Goal: Task Accomplishment & Management: Complete application form

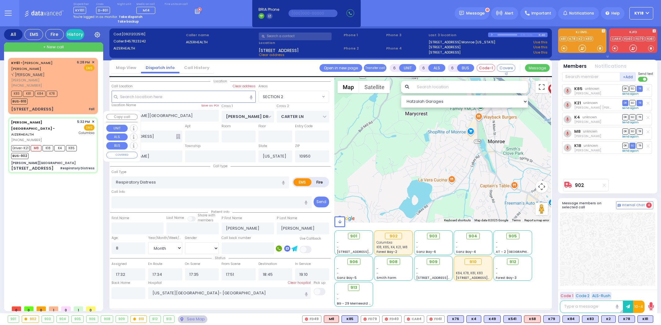
select select "SECTION 2"
select select "Month"
select select "[DEMOGRAPHIC_DATA]"
click at [88, 144] on div "Driver-K21 M8 K18 K4 K85 BUS-902" at bounding box center [52, 151] width 83 height 15
select select
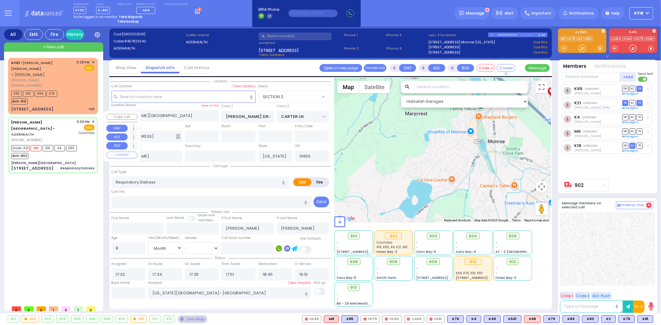
radio input "true"
select select "Month"
select select "[DEMOGRAPHIC_DATA]"
select select "Hatzalah Garages"
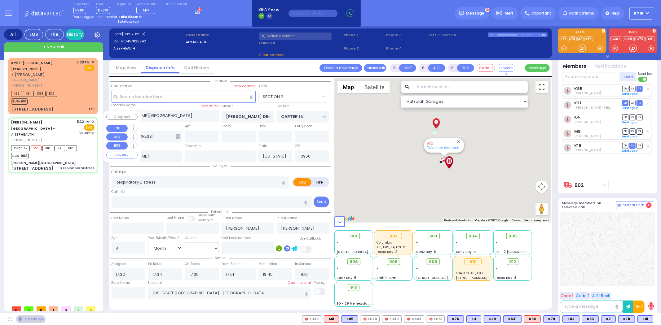
click at [88, 144] on div "Driver-K21 M8 K18 K4 K85 BUS-902" at bounding box center [52, 151] width 83 height 15
select select "SECTION 2"
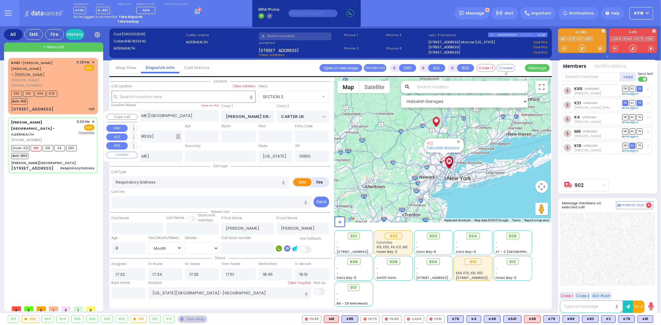
select select
radio input "true"
select select "Month"
select select "[DEMOGRAPHIC_DATA]"
select select "Hatzalah Garages"
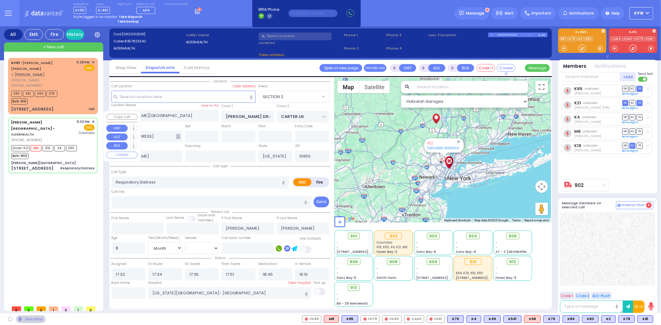
select select "SECTION 2"
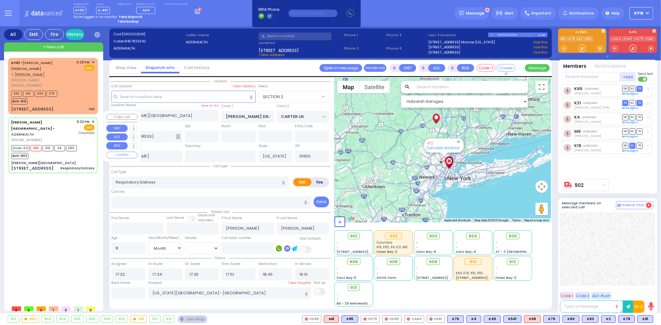
click at [89, 144] on div "Driver-K21 M8 K18 K4 K85 BUS-902" at bounding box center [52, 151] width 83 height 15
select select
radio input "true"
select select "Month"
select select "[DEMOGRAPHIC_DATA]"
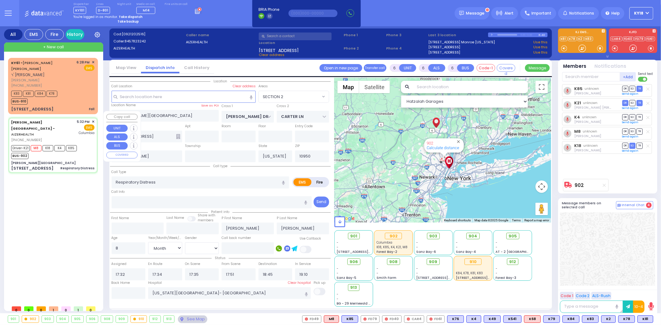
click at [89, 144] on div "Driver-K21 M8 K18 K4 K85 BUS-902" at bounding box center [52, 151] width 83 height 15
select select "Hatzalah Garages"
radio input "true"
select select "Month"
select select "[DEMOGRAPHIC_DATA]"
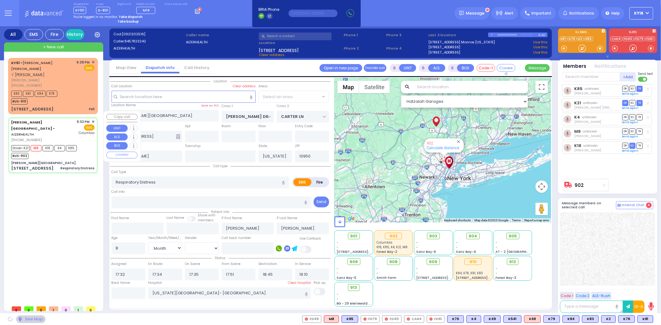
select select
select select "Hatzalah Garages"
select select "SECTION 2"
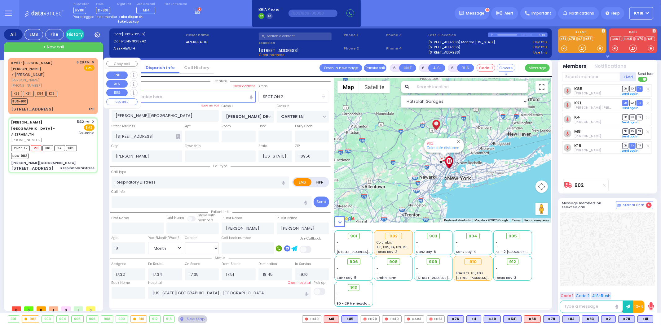
click at [81, 99] on div "KY61 - [PERSON_NAME] [PERSON_NAME] ר' [PERSON_NAME] [PERSON_NAME] [PHONE_NUMBER…" at bounding box center [52, 86] width 87 height 55
type input "1"
type input "0"
type input "1"
select select
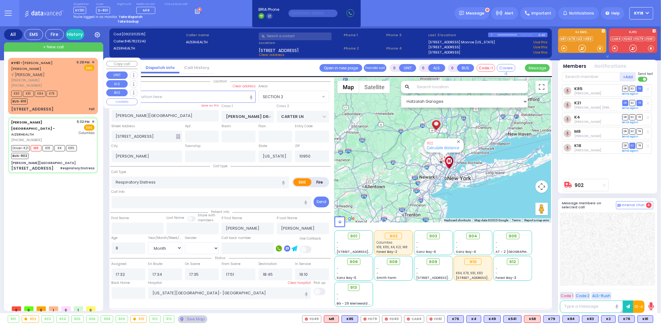
type input "Fall"
radio input "true"
type input "[PERSON_NAME] Z."
type input "BRAVER"
type input "2"
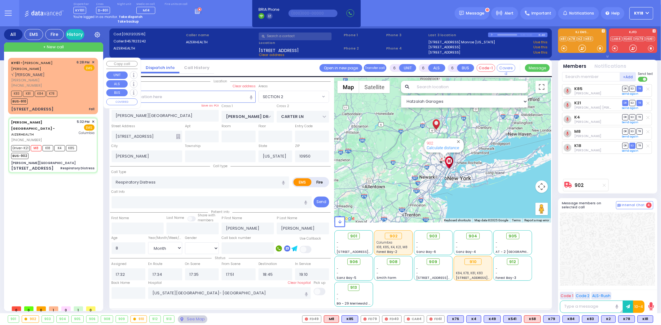
select select "Year"
select select
type input "18:28"
type input "18:29"
select select "Hatzalah Garages"
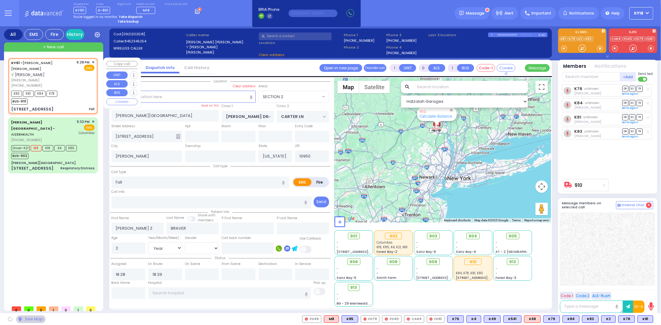
type input "CHUST RD"
type input "[GEOGRAPHIC_DATA]"
type input "[STREET_ADDRESS]"
type input "206"
select select "VYOEL MOSHE"
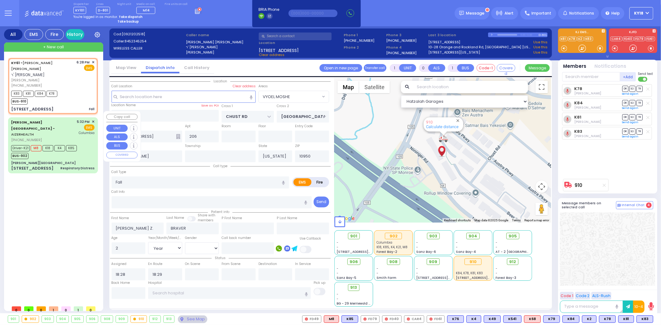
click at [84, 144] on div "Driver-K21 M8 K18 K4 K85 BUS-902" at bounding box center [52, 151] width 83 height 15
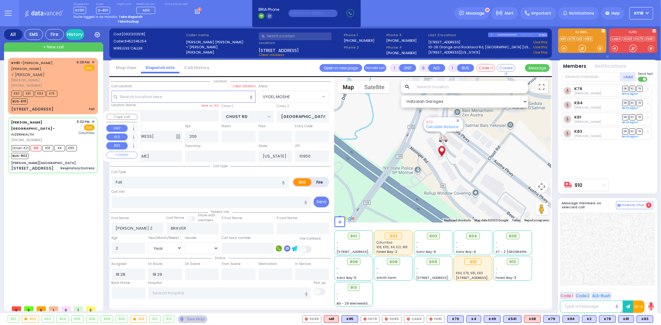
type input "6"
select select
type input "Respiratory Distress"
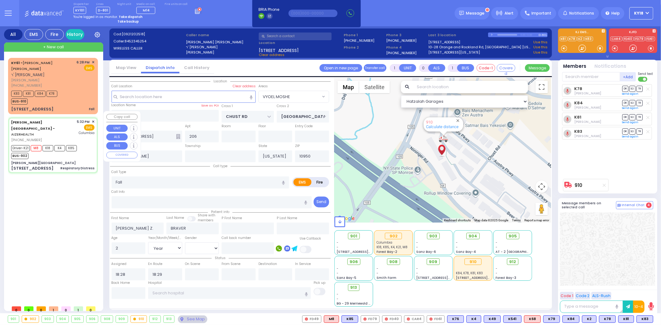
radio input "true"
type input "[PERSON_NAME]"
type input "8"
select select "Month"
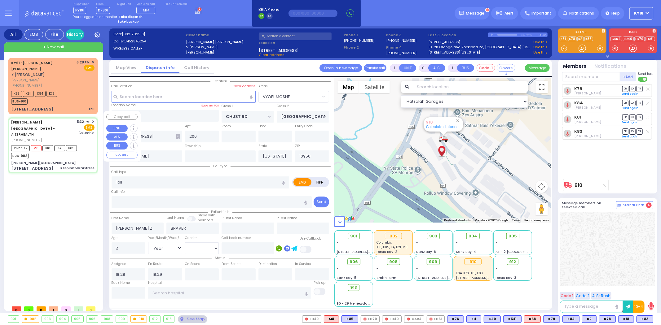
select select "[DEMOGRAPHIC_DATA]"
type input "17:32"
type input "17:34"
type input "17:35"
type input "17:51"
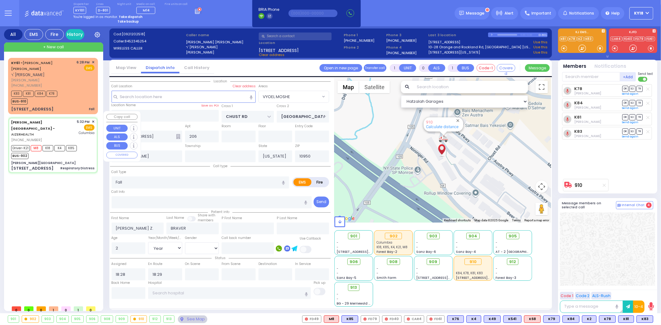
type input "18:45"
type input "19:10"
type input "[US_STATE][GEOGRAPHIC_DATA]- [GEOGRAPHIC_DATA]"
select select "Hatzalah Garages"
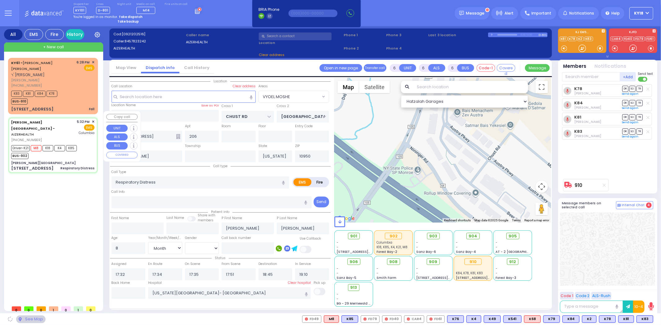
type input "[PERSON_NAME][GEOGRAPHIC_DATA]"
type input "[PERSON_NAME] DR"
type input "CARTER LN"
type input "[STREET_ADDRESS]"
select select "SECTION 2"
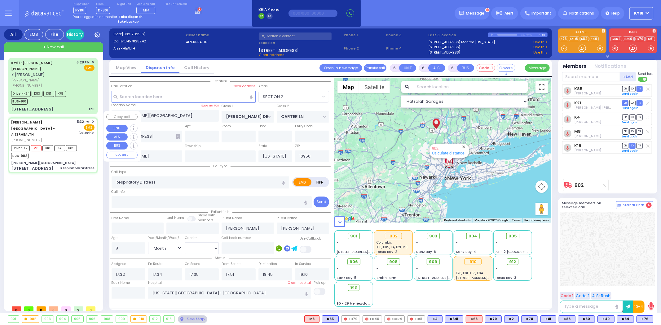
select select
radio input "true"
select select "Month"
select select "[DEMOGRAPHIC_DATA]"
select select "Hatzalah Garages"
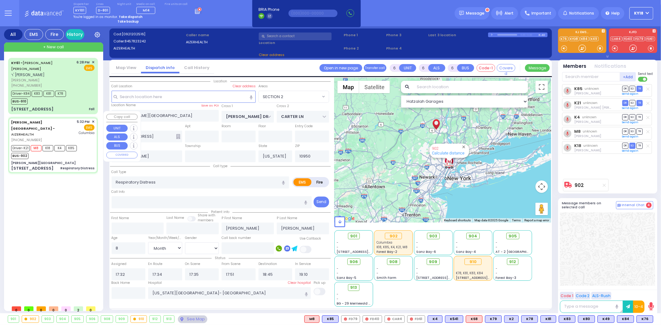
select select "SECTION 2"
select select
radio input "true"
select select "Month"
select select "[DEMOGRAPHIC_DATA]"
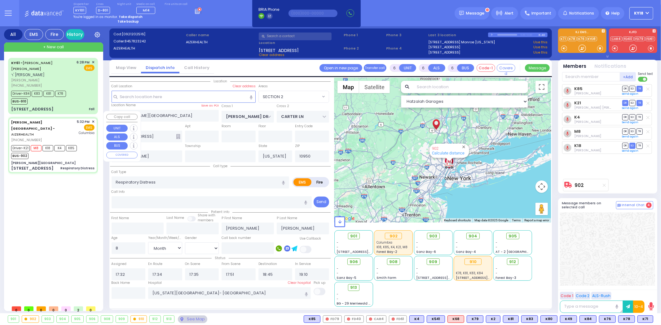
select select "Hatzalah Garages"
select select "SECTION 2"
select select
radio input "true"
select select "Month"
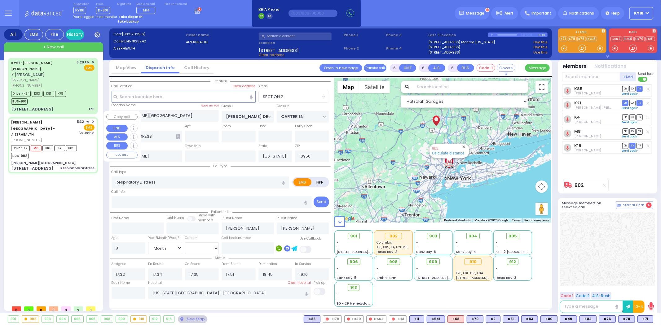
select select "[DEMOGRAPHIC_DATA]"
select select "Hatzalah Garages"
select select "SECTION 2"
select select
radio input "true"
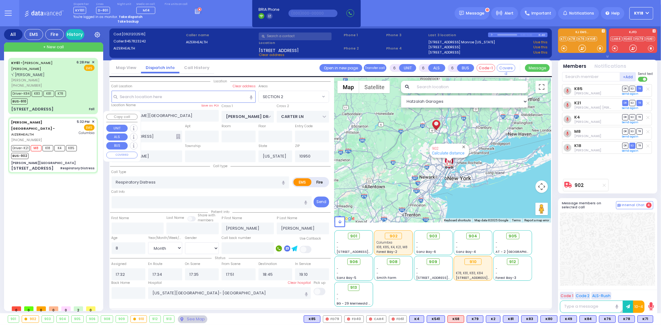
select select "Month"
select select "[DEMOGRAPHIC_DATA]"
select select "Hatzalah Garages"
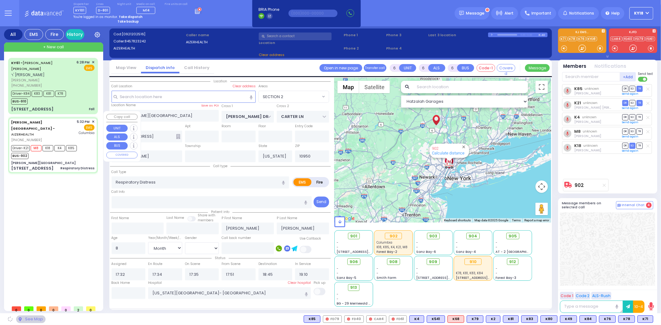
select select "SECTION 2"
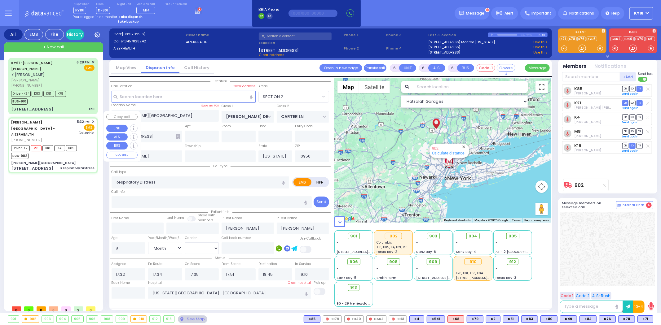
select select
radio input "true"
select select "Month"
select select "[DEMOGRAPHIC_DATA]"
select select "Hatzalah Garages"
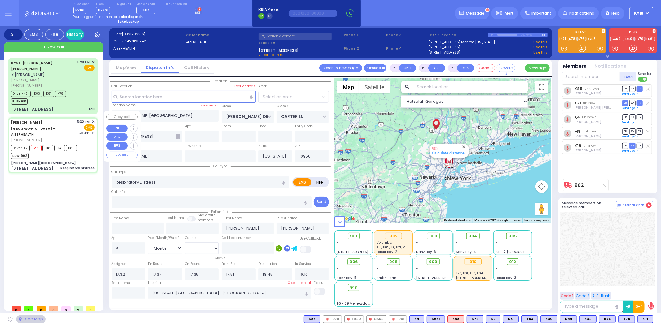
select select "SECTION 2"
select select
radio input "true"
select select "Month"
select select "[DEMOGRAPHIC_DATA]"
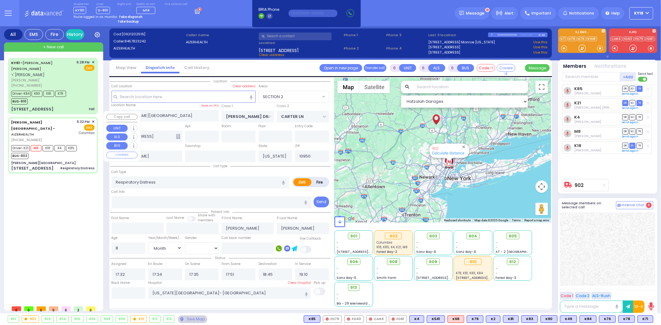
select select "Hatzalah Garages"
select select "SECTION 2"
select select
radio input "true"
select select "Month"
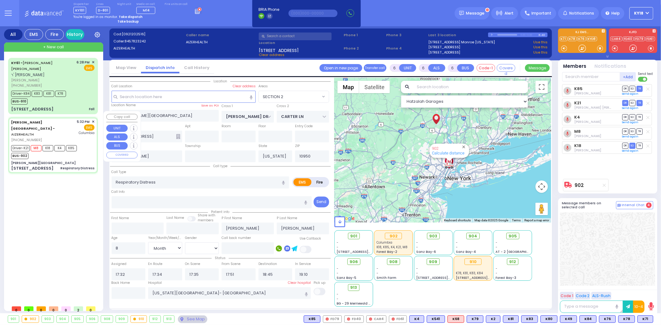
select select "[DEMOGRAPHIC_DATA]"
select select "Hatzalah Garages"
select select "SECTION 2"
select select
radio input "true"
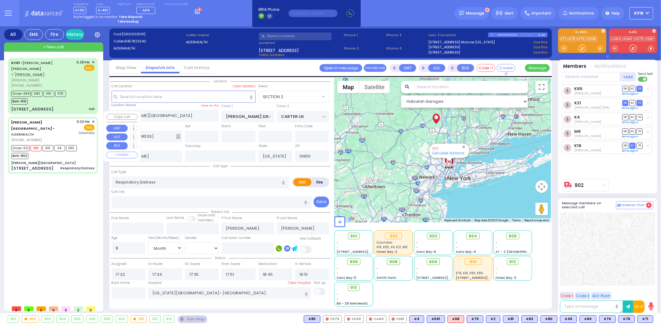
select select "Month"
select select "[DEMOGRAPHIC_DATA]"
select select "Hatzalah Garages"
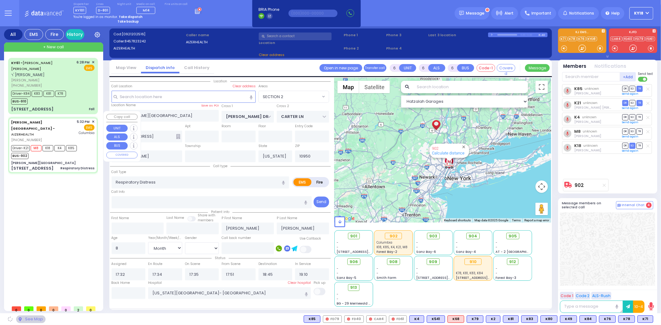
select select "SECTION 2"
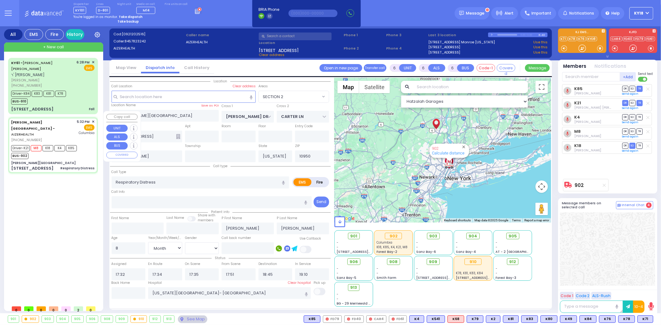
select select
radio input "true"
select select "Month"
select select "[DEMOGRAPHIC_DATA]"
type input "18:55"
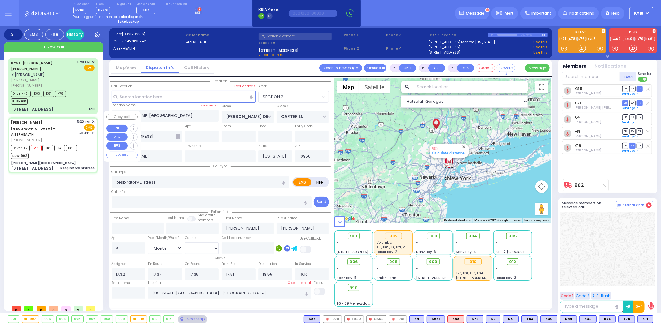
select select "Hatzalah Garages"
select select "SECTION 2"
select select
radio input "true"
select select "Month"
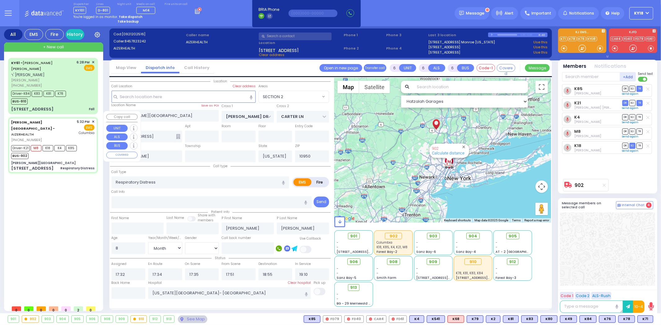
select select "[DEMOGRAPHIC_DATA]"
select select "Hatzalah Garages"
select select
radio input "true"
select select "Month"
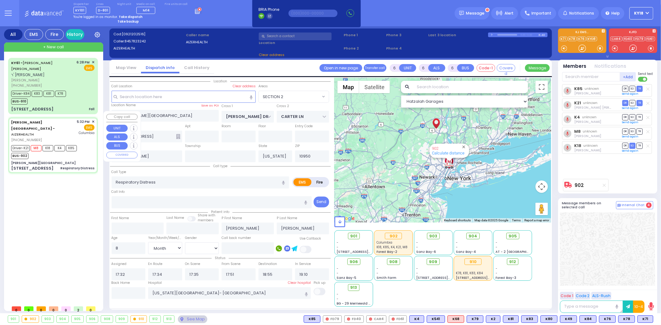
select select "[DEMOGRAPHIC_DATA]"
select select "Hatzalah Garages"
select select
radio input "true"
select select "Month"
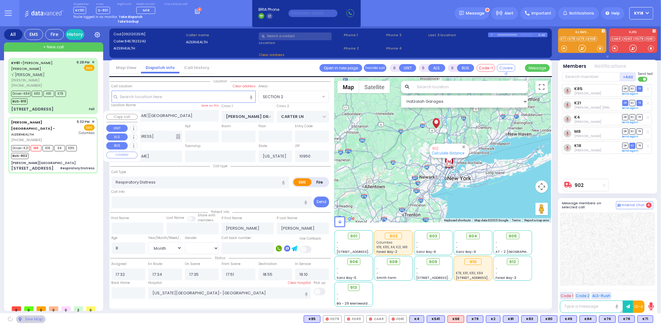
select select "[DEMOGRAPHIC_DATA]"
select select "Hatzalah Garages"
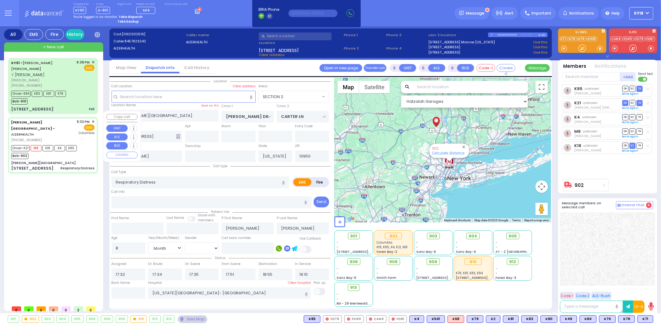
select select "SECTION 2"
select select
radio input "true"
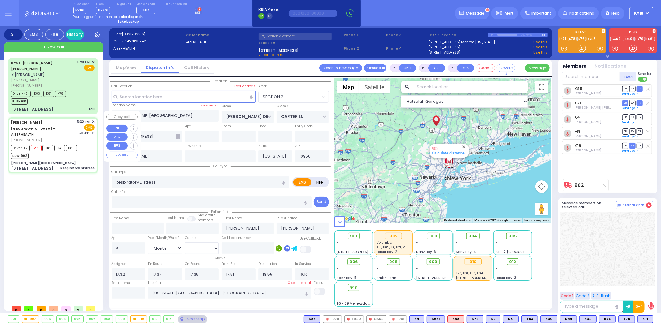
select select "Month"
select select "[DEMOGRAPHIC_DATA]"
select select "Hatzalah Garages"
select select "SECTION 2"
select select
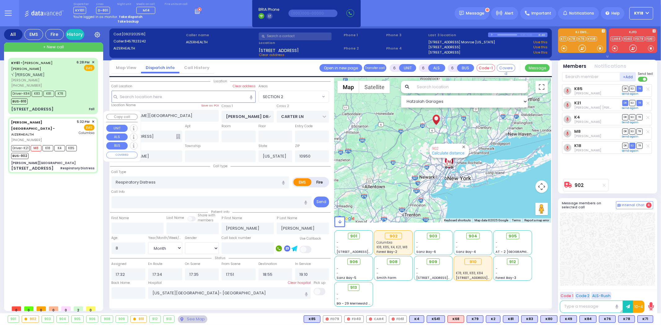
radio input "true"
select select "Month"
select select "[DEMOGRAPHIC_DATA]"
select select "Hatzalah Garages"
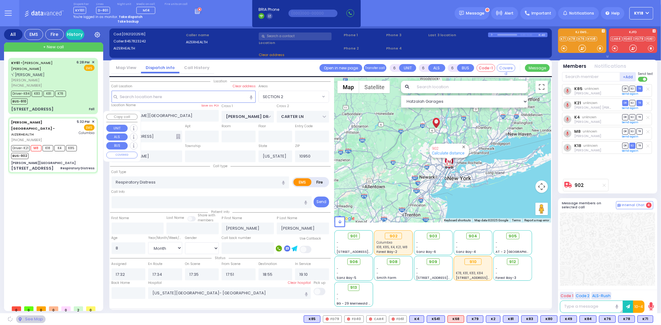
select select "SECTION 2"
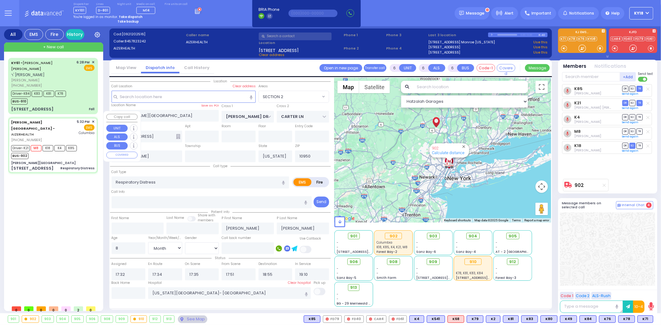
select select
radio input "true"
select select "Month"
select select "[DEMOGRAPHIC_DATA]"
select select "Hatzalah Garages"
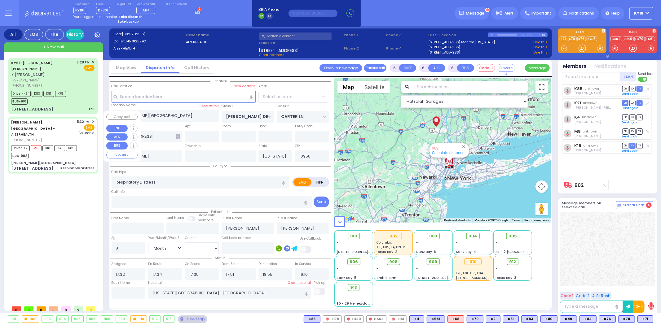
select select "SECTION 2"
select select
radio input "true"
select select "Month"
select select "[DEMOGRAPHIC_DATA]"
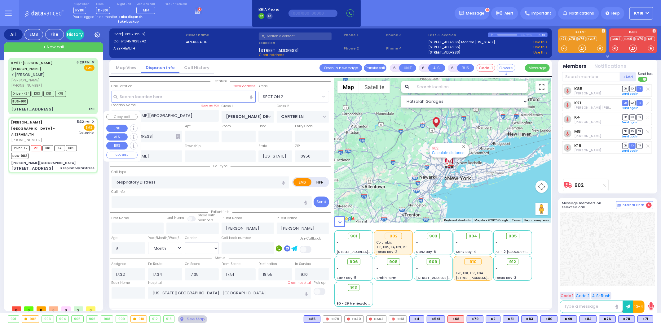
type input "19:05"
select select "Hatzalah Garages"
select select "SECTION 2"
select select
radio input "true"
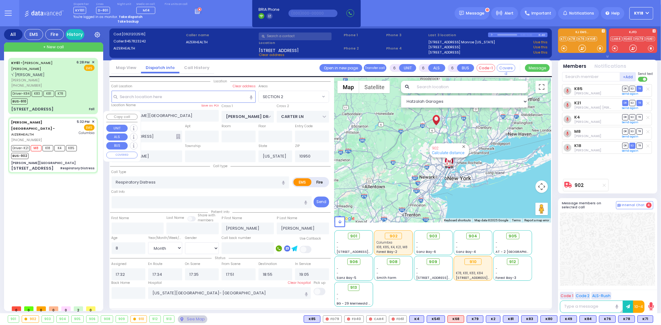
select select "Month"
select select "[DEMOGRAPHIC_DATA]"
type input "19:10"
select select "Hatzalah Garages"
select select "SECTION 2"
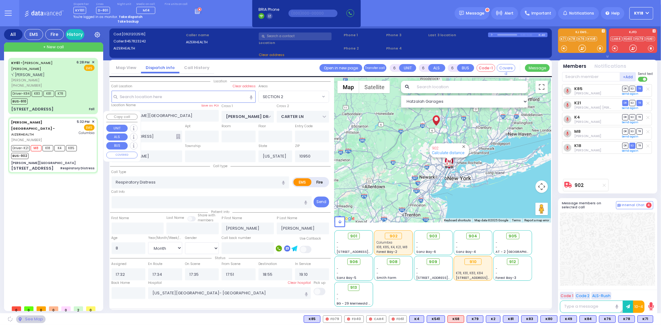
select select
radio input "true"
select select "Month"
select select "[DEMOGRAPHIC_DATA]"
select select "Hatzalah Garages"
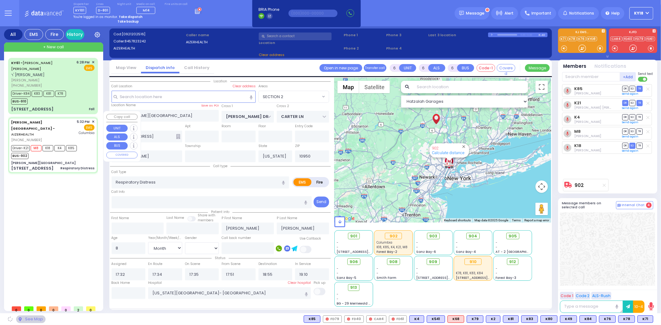
select select "SECTION 2"
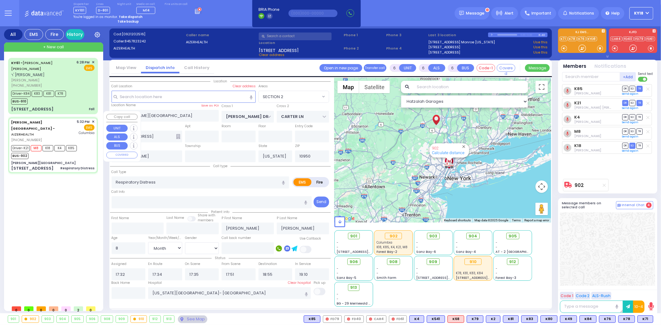
select select
radio input "true"
select select "Month"
select select "[DEMOGRAPHIC_DATA]"
select select "Hatzalah Garages"
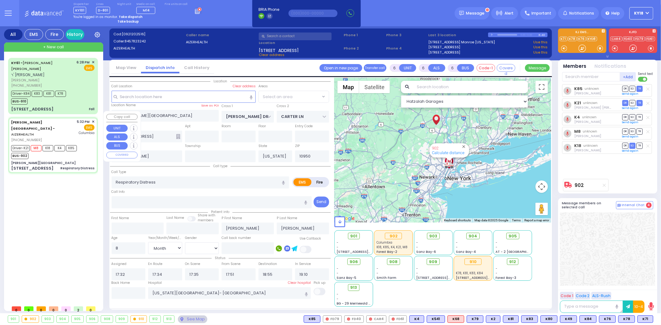
select select
radio input "true"
select select "Month"
select select "[DEMOGRAPHIC_DATA]"
